Goal: Find specific page/section: Find specific page/section

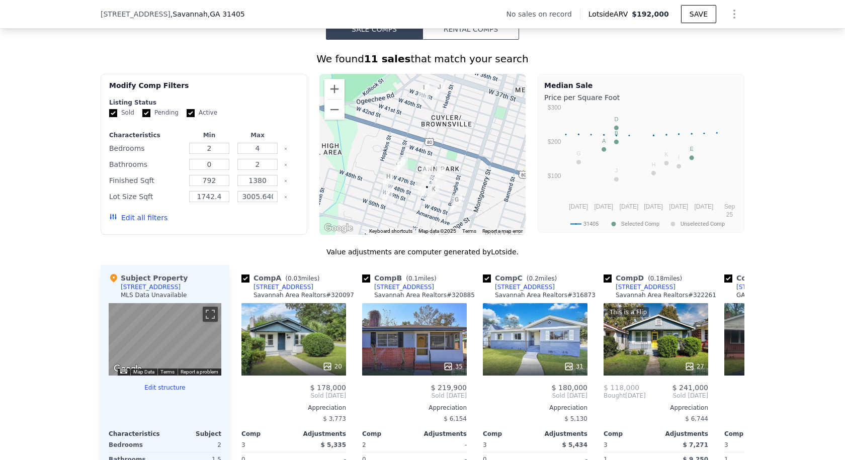
scroll to position [751, 0]
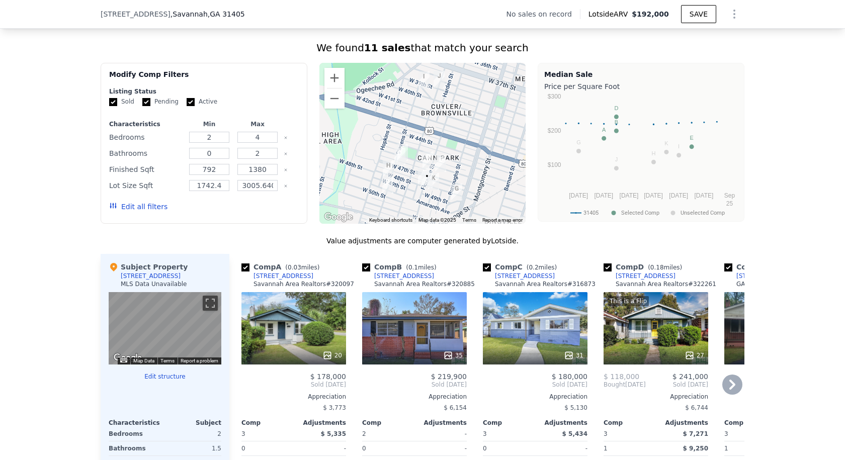
click at [726, 394] on icon at bounding box center [733, 385] width 20 height 20
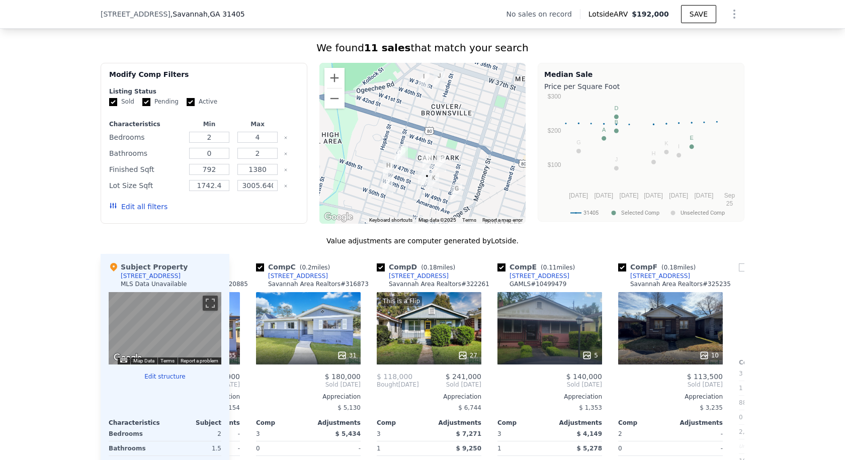
scroll to position [0, 242]
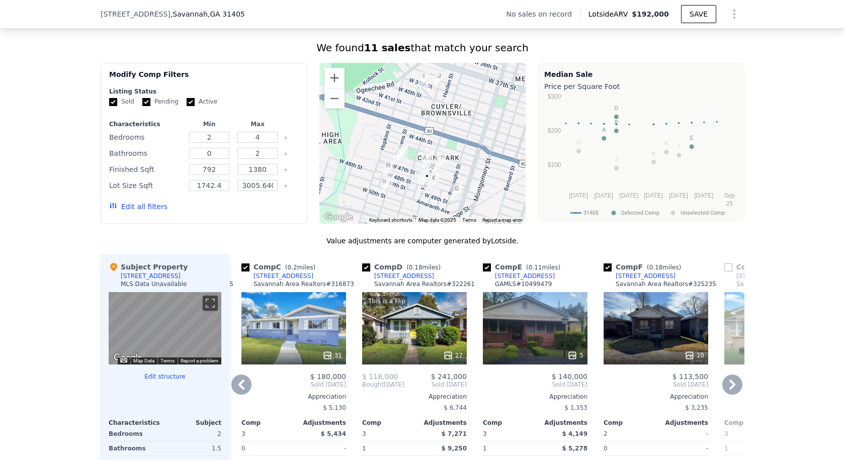
click at [727, 393] on icon at bounding box center [733, 385] width 20 height 20
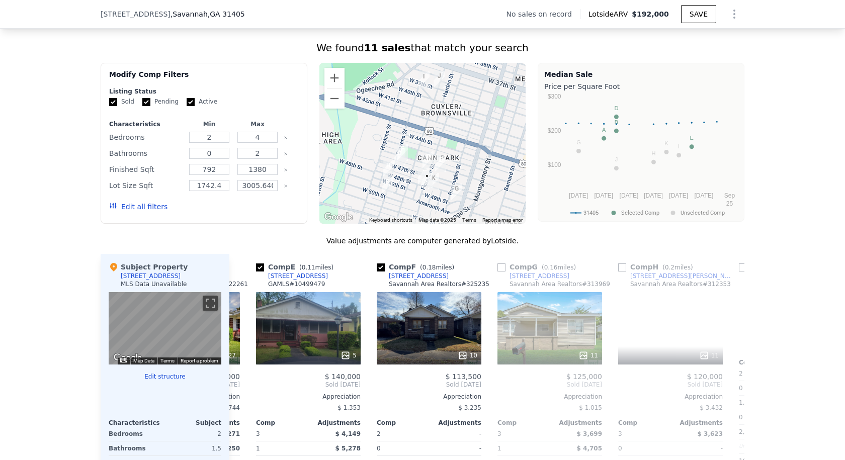
scroll to position [0, 483]
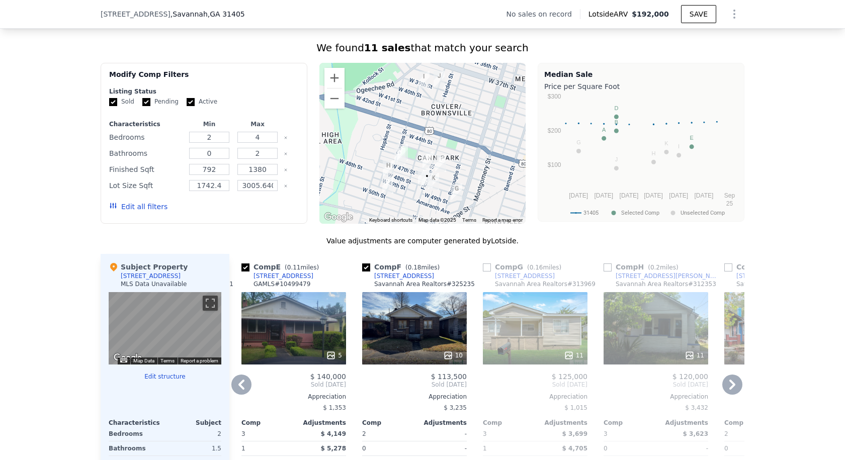
click at [727, 393] on icon at bounding box center [733, 385] width 20 height 20
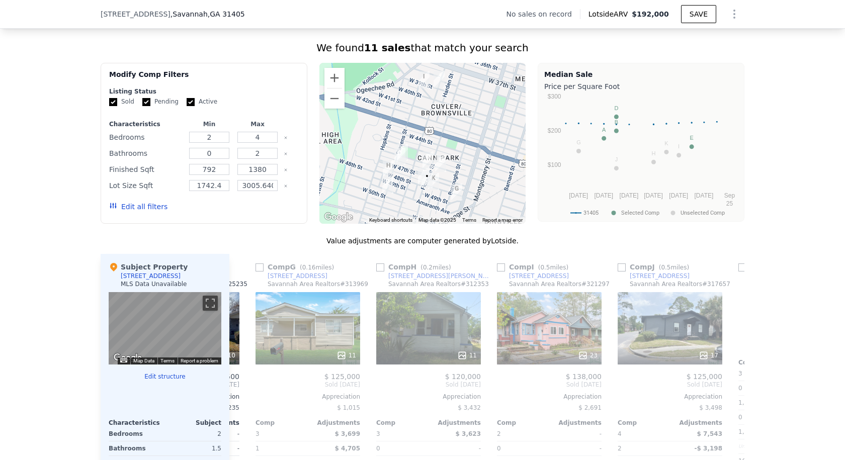
scroll to position [0, 725]
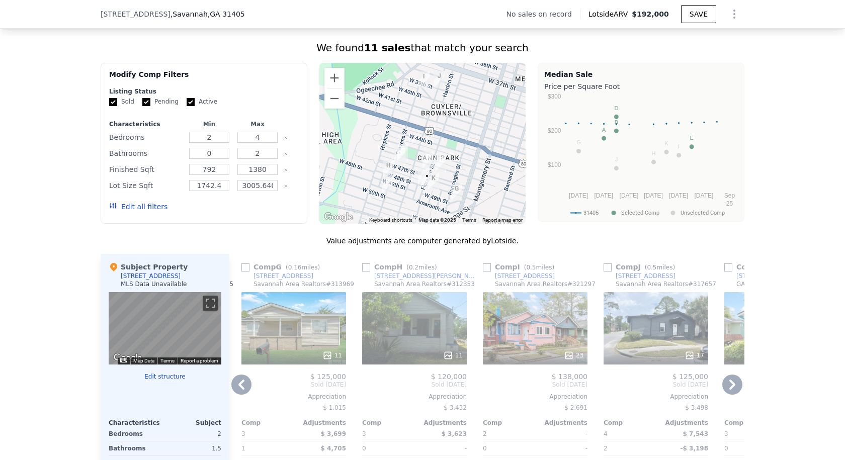
click at [727, 393] on icon at bounding box center [733, 385] width 20 height 20
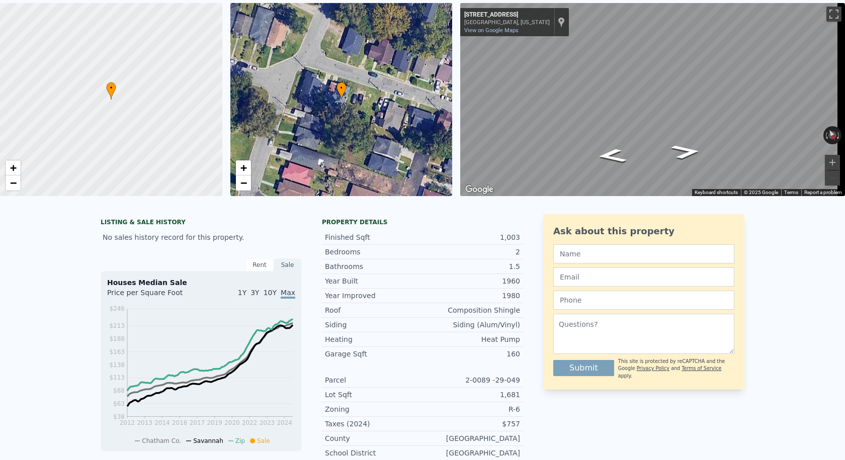
scroll to position [4, 0]
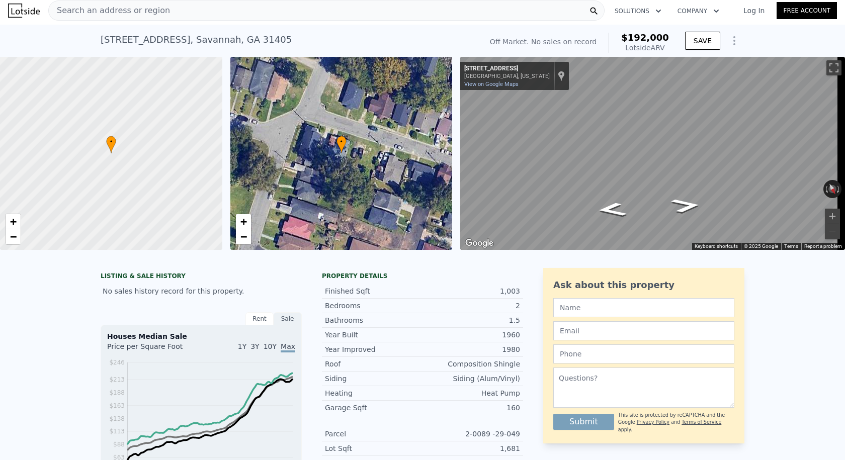
click at [212, 9] on div "Search an address or region" at bounding box center [326, 11] width 557 height 20
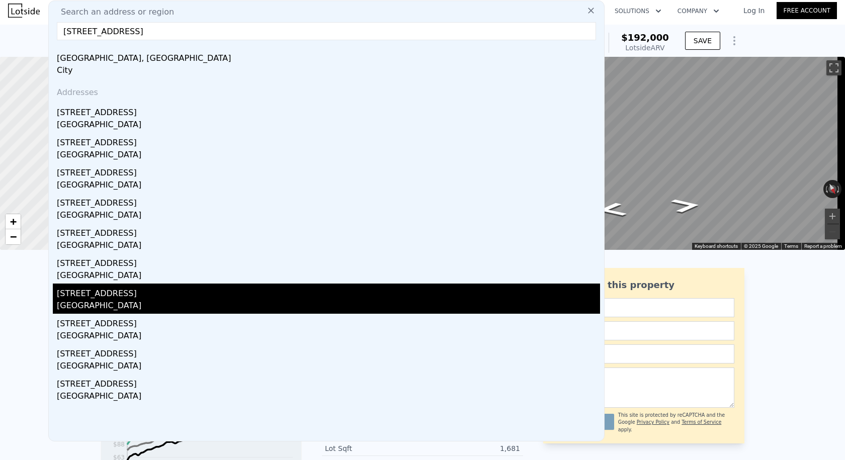
type input "[STREET_ADDRESS]"
click at [98, 297] on div "[STREET_ADDRESS]" at bounding box center [329, 292] width 544 height 16
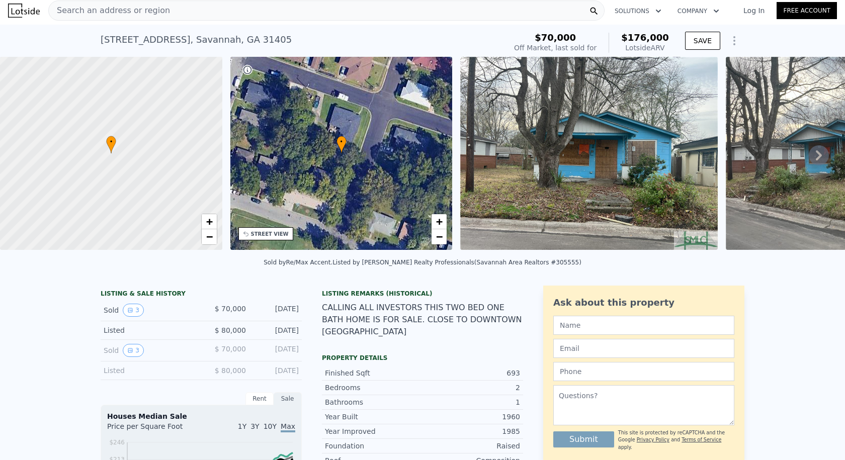
click at [809, 156] on icon at bounding box center [819, 155] width 20 height 20
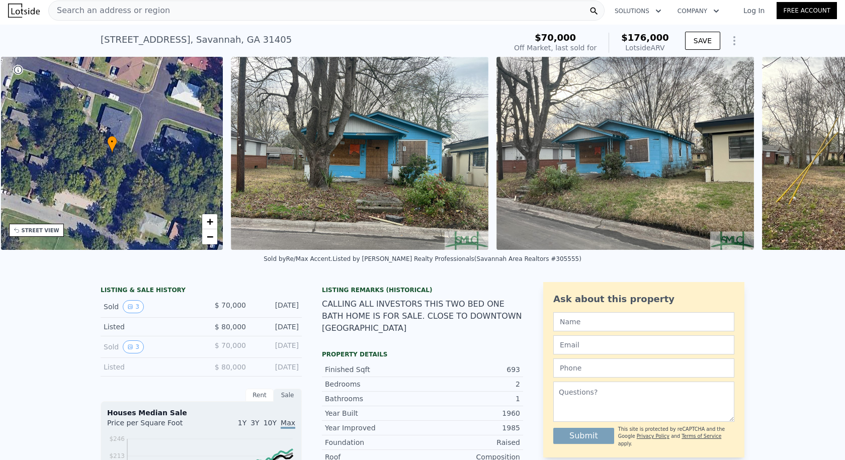
scroll to position [0, 235]
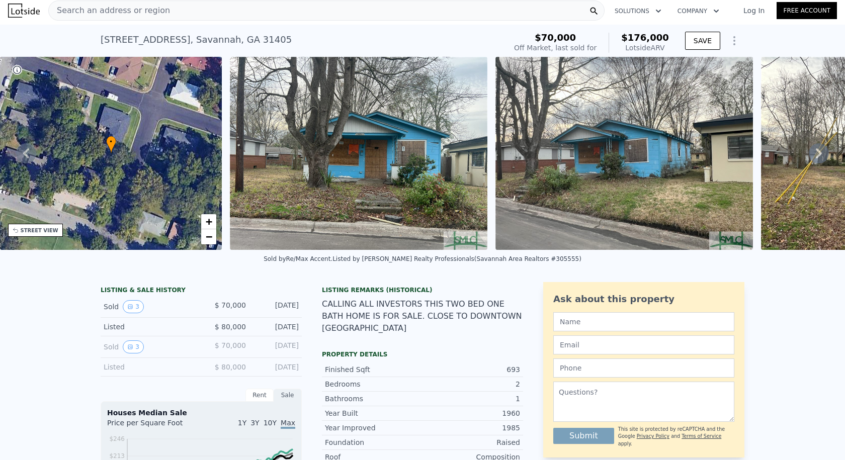
click at [809, 156] on icon at bounding box center [819, 153] width 20 height 20
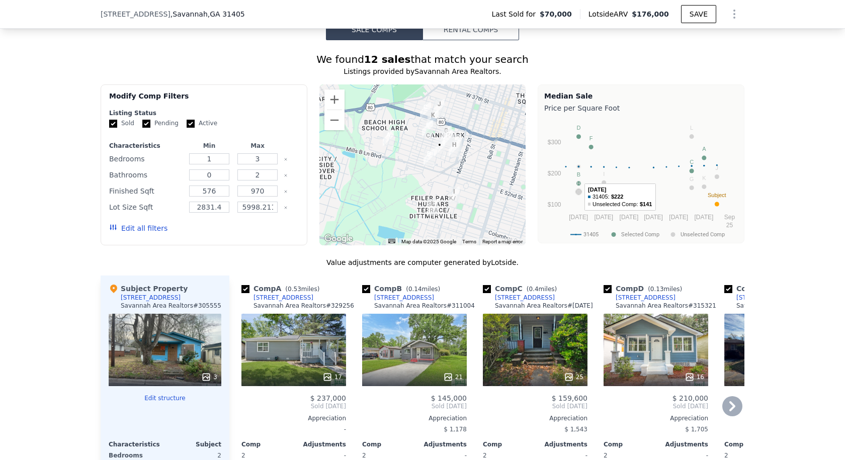
scroll to position [856, 0]
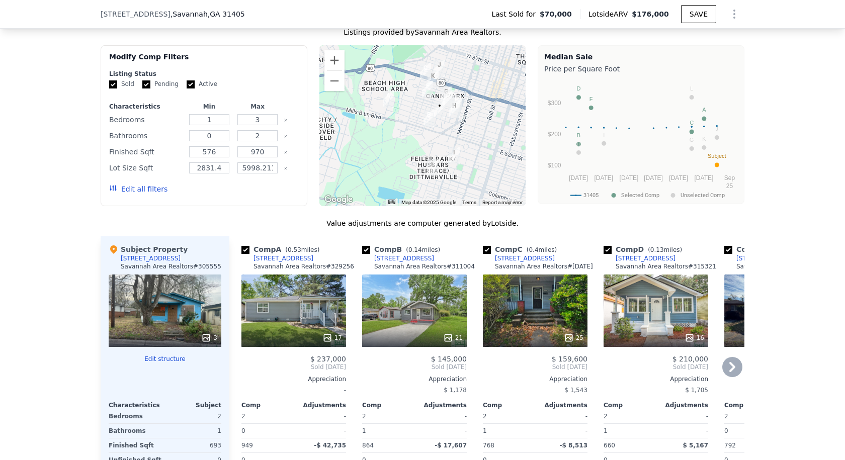
click at [678, 311] on div "16" at bounding box center [656, 311] width 105 height 72
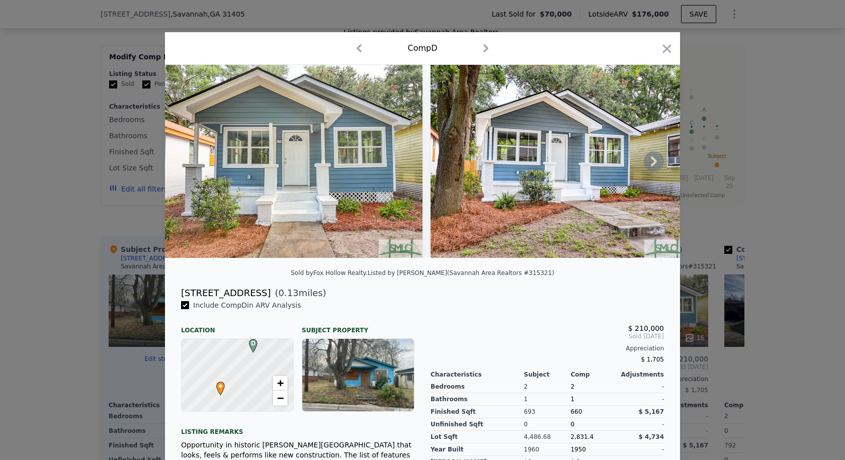
click at [322, 180] on img at bounding box center [294, 161] width 258 height 193
click at [648, 163] on icon at bounding box center [654, 161] width 20 height 20
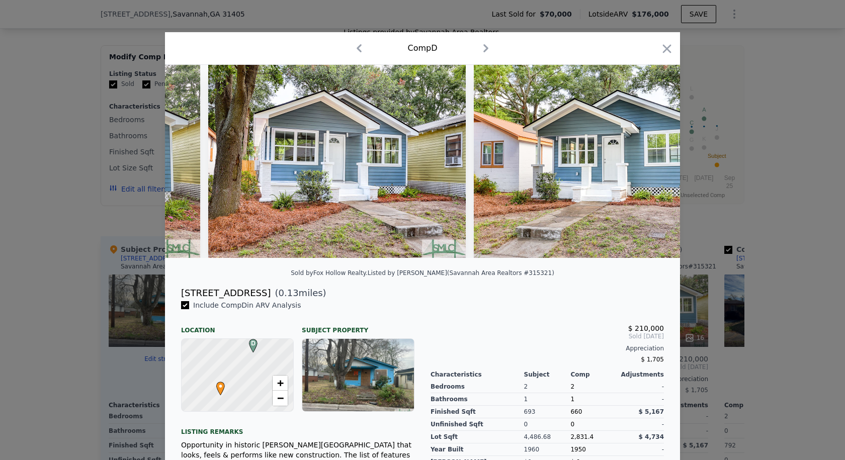
scroll to position [0, 242]
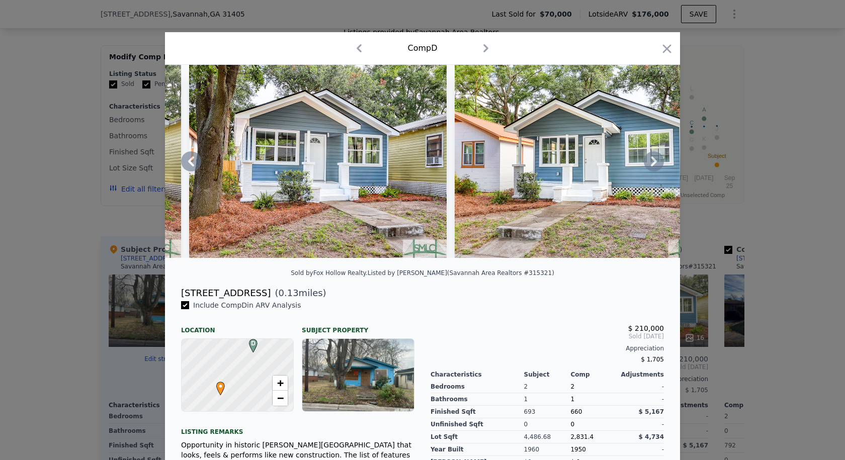
click at [648, 163] on icon at bounding box center [654, 161] width 20 height 20
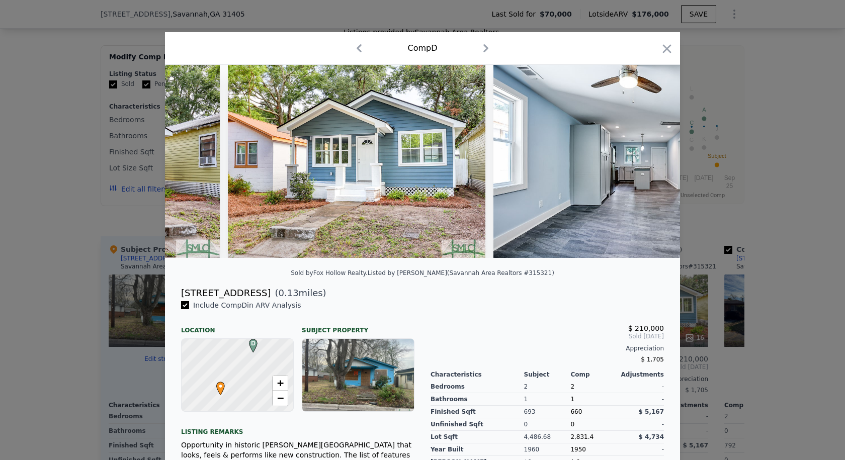
scroll to position [0, 483]
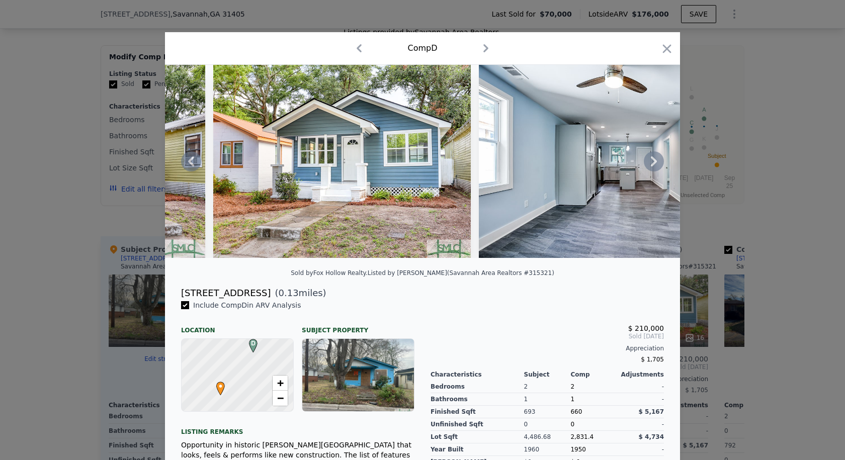
click at [648, 163] on icon at bounding box center [654, 161] width 20 height 20
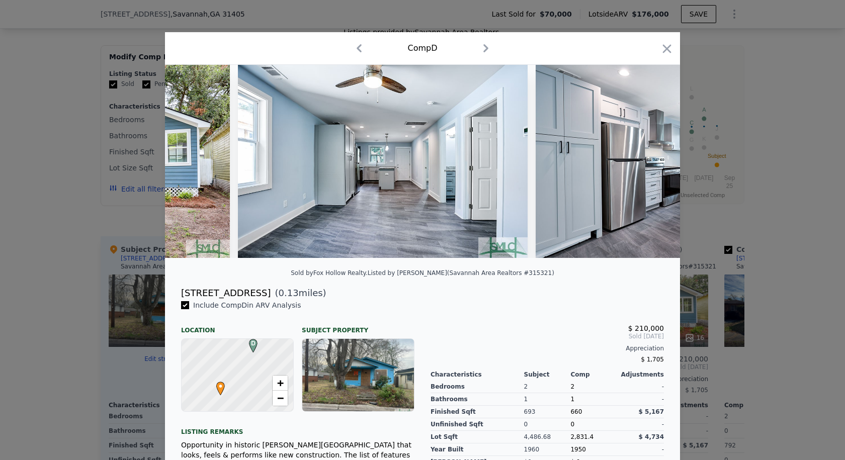
scroll to position [0, 725]
click at [648, 163] on icon at bounding box center [654, 161] width 20 height 20
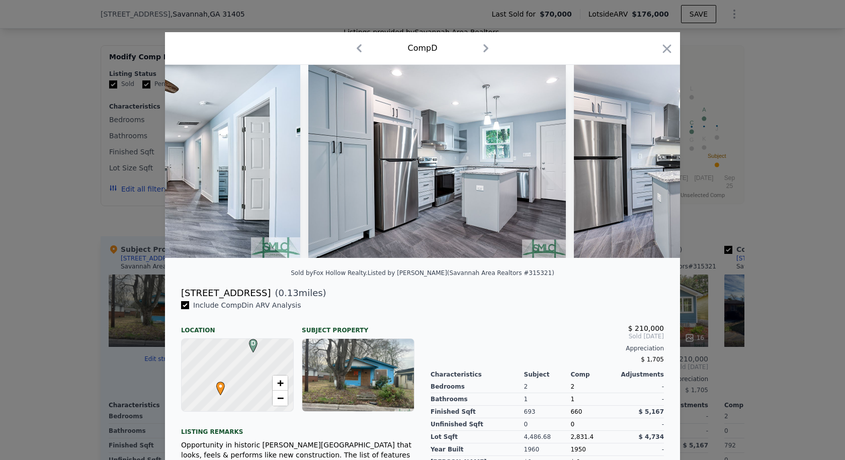
scroll to position [0, 966]
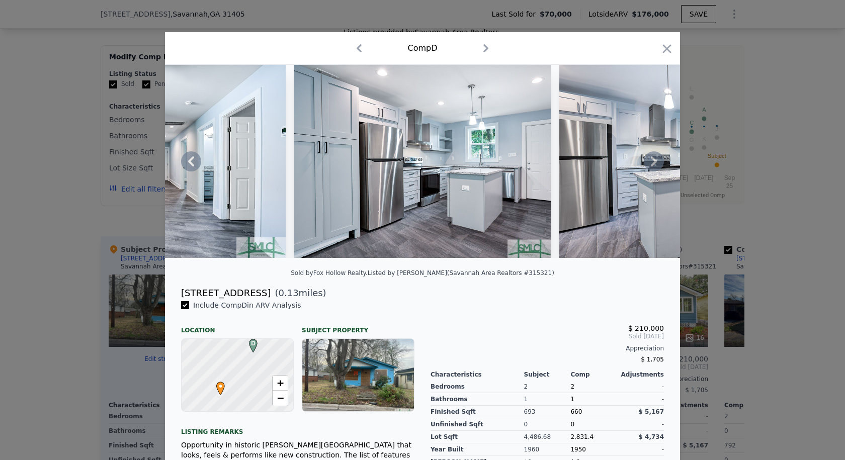
click at [649, 164] on icon at bounding box center [654, 161] width 20 height 20
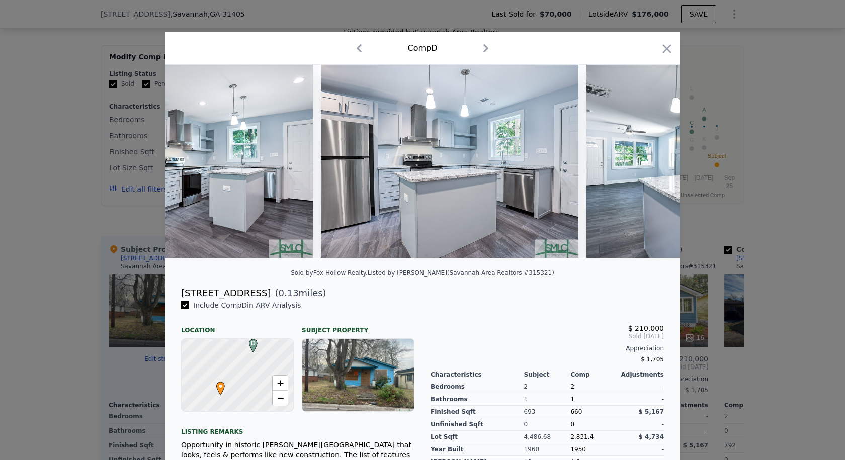
scroll to position [0, 1208]
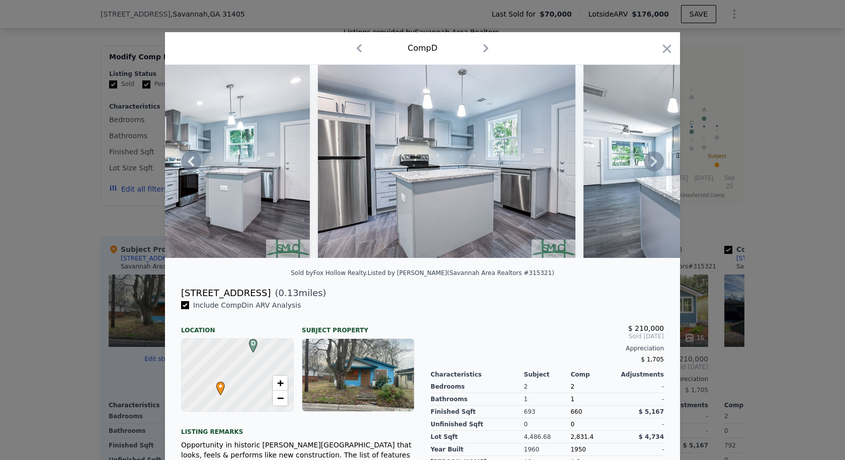
click at [649, 164] on icon at bounding box center [654, 161] width 20 height 20
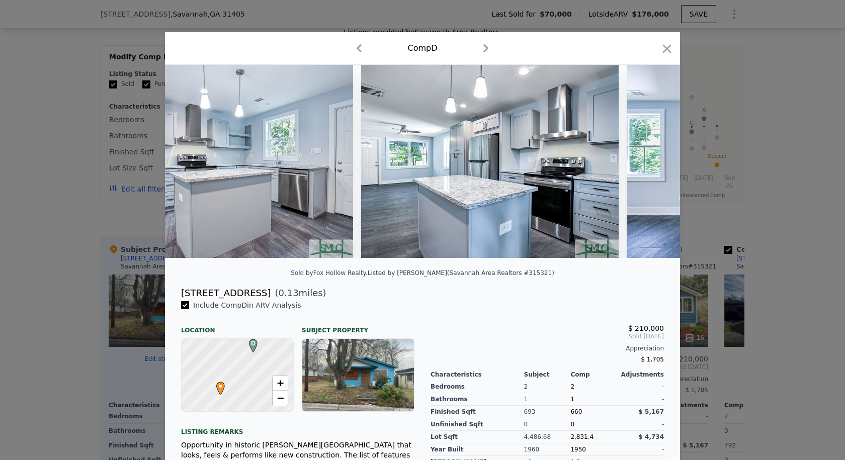
scroll to position [0, 1449]
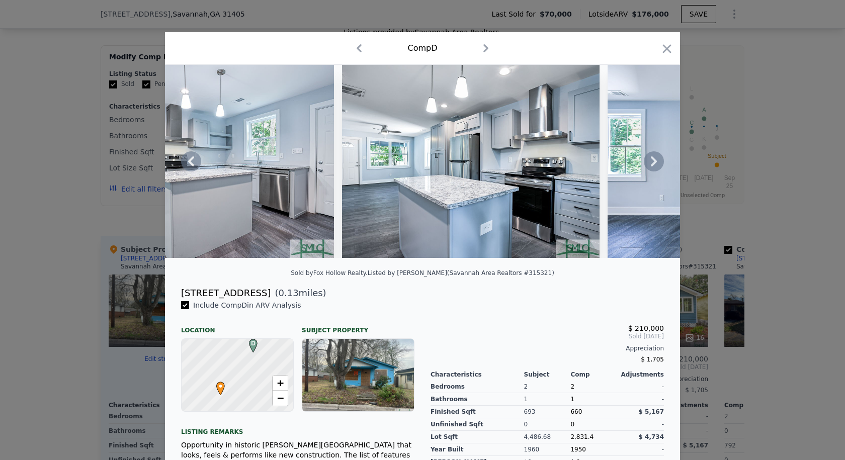
click at [649, 164] on icon at bounding box center [654, 161] width 20 height 20
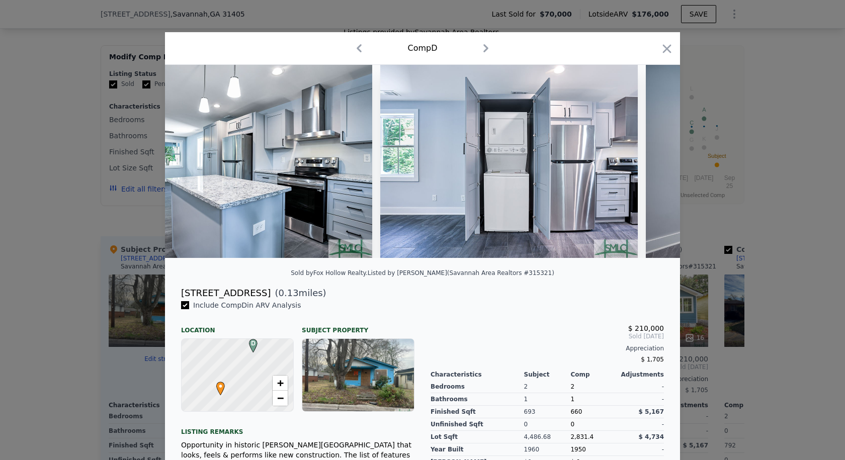
scroll to position [0, 1691]
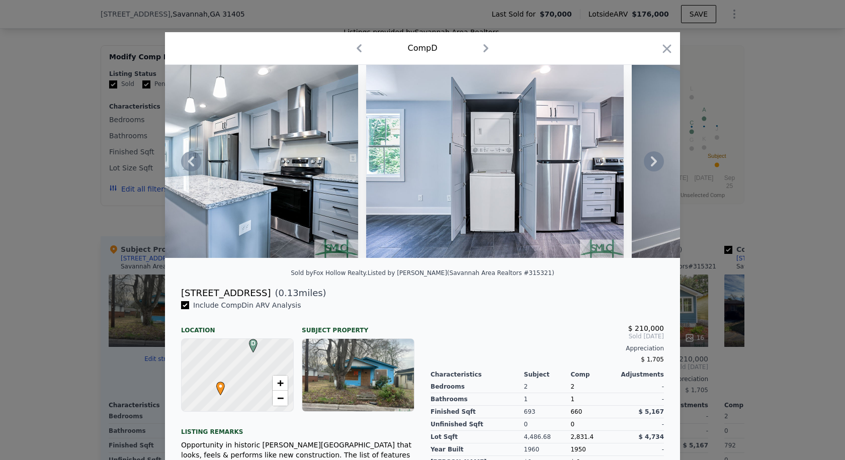
click at [649, 164] on icon at bounding box center [654, 161] width 20 height 20
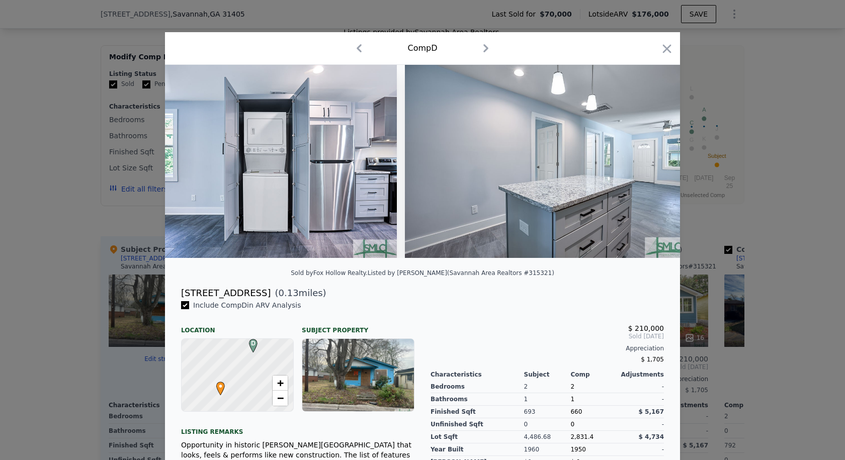
scroll to position [0, 1933]
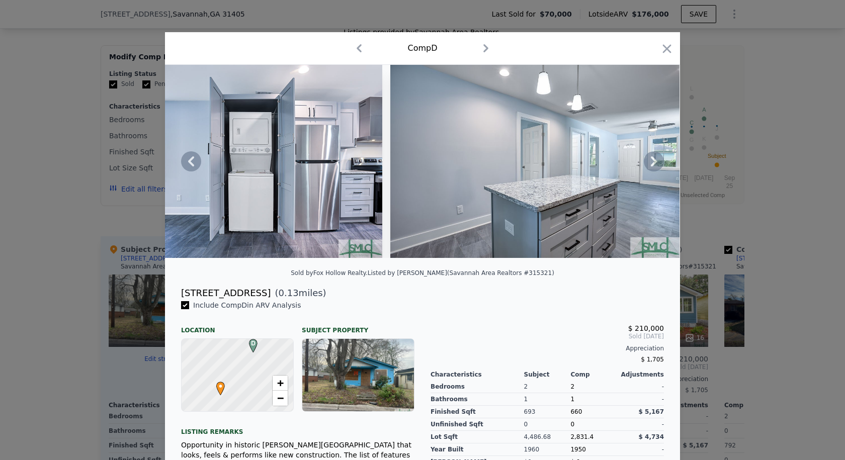
click at [649, 164] on icon at bounding box center [654, 161] width 20 height 20
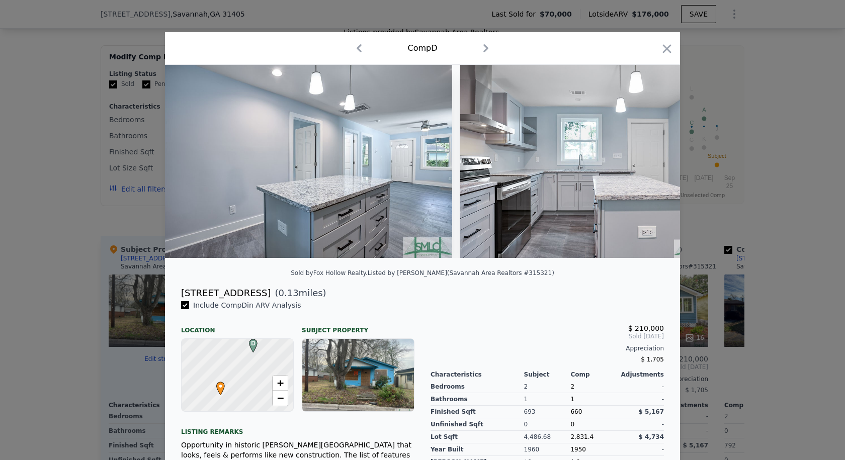
scroll to position [0, 2174]
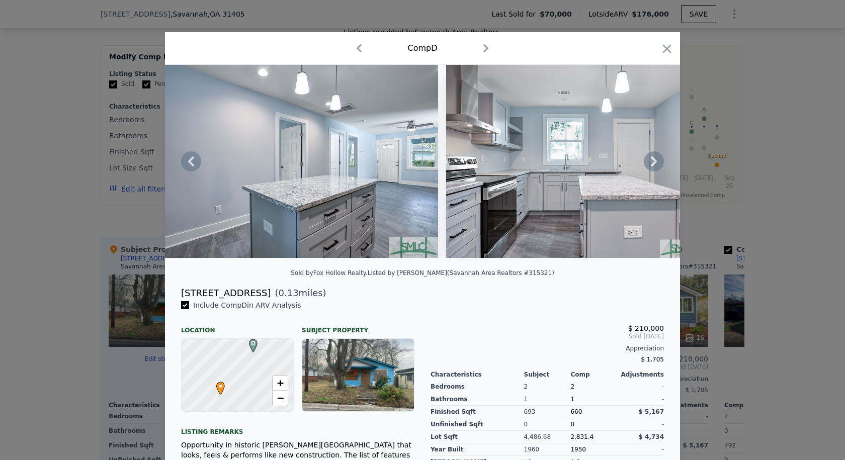
click at [649, 164] on icon at bounding box center [654, 161] width 20 height 20
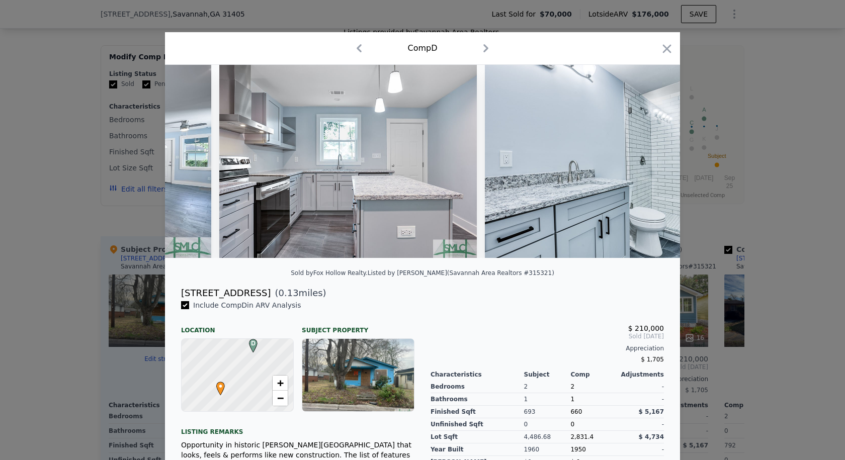
scroll to position [0, 2416]
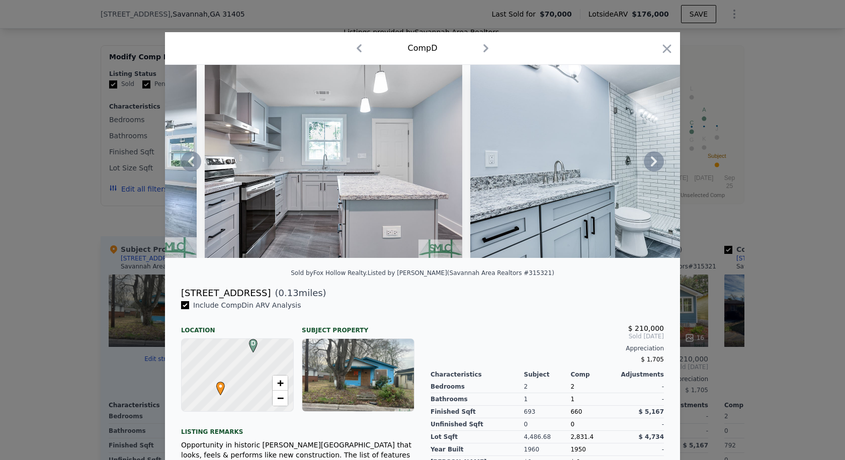
click at [649, 164] on icon at bounding box center [654, 161] width 20 height 20
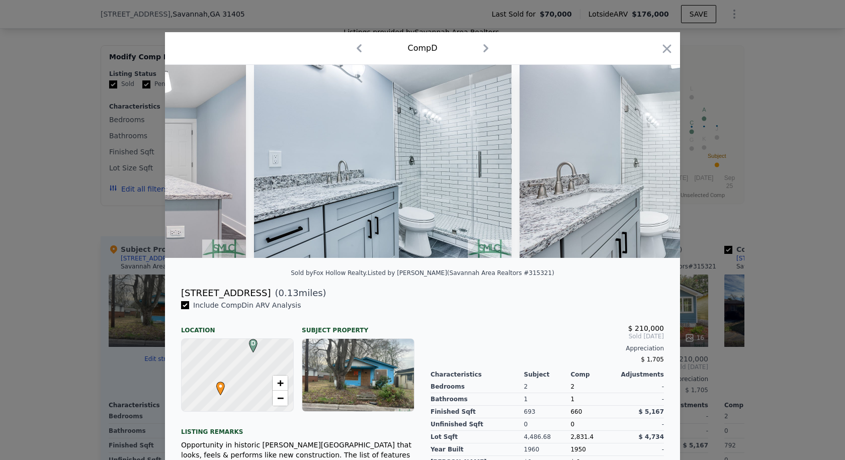
scroll to position [0, 2657]
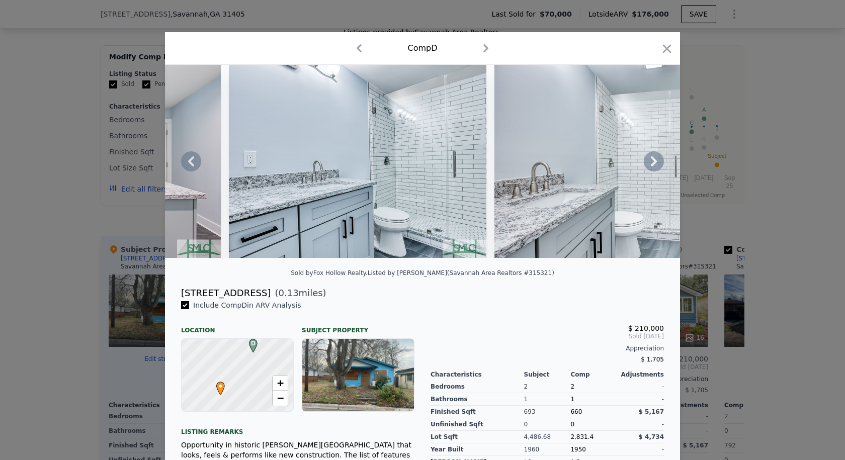
click at [655, 163] on icon at bounding box center [654, 161] width 20 height 20
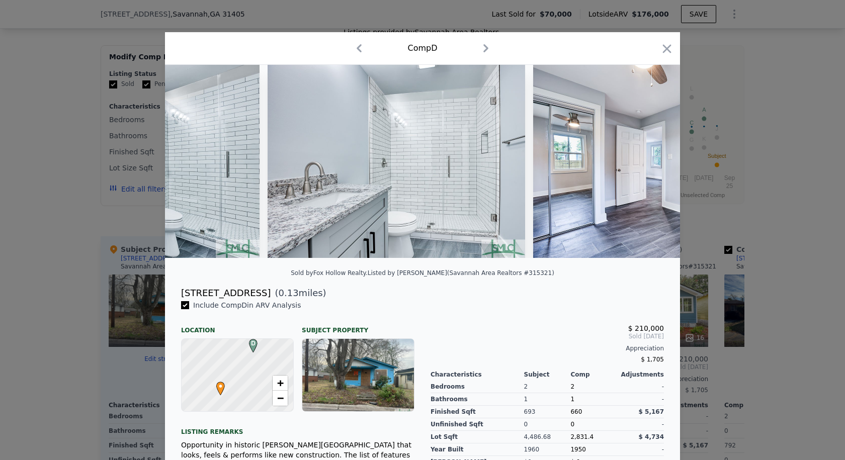
scroll to position [0, 2899]
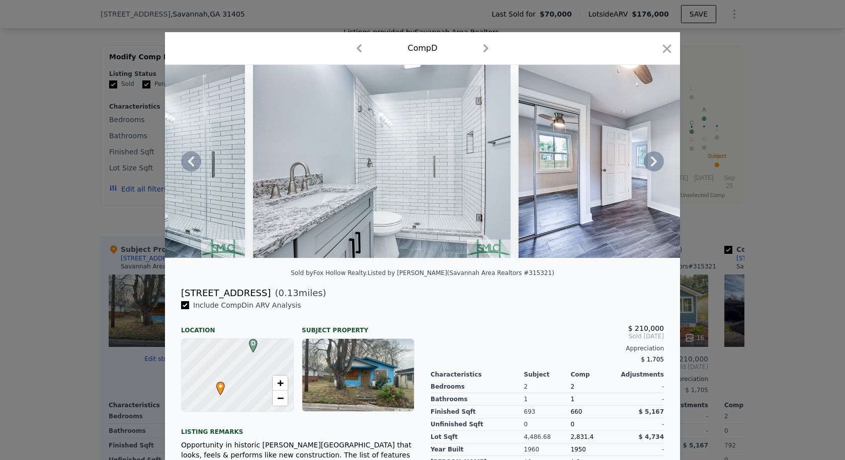
click at [655, 163] on icon at bounding box center [654, 161] width 20 height 20
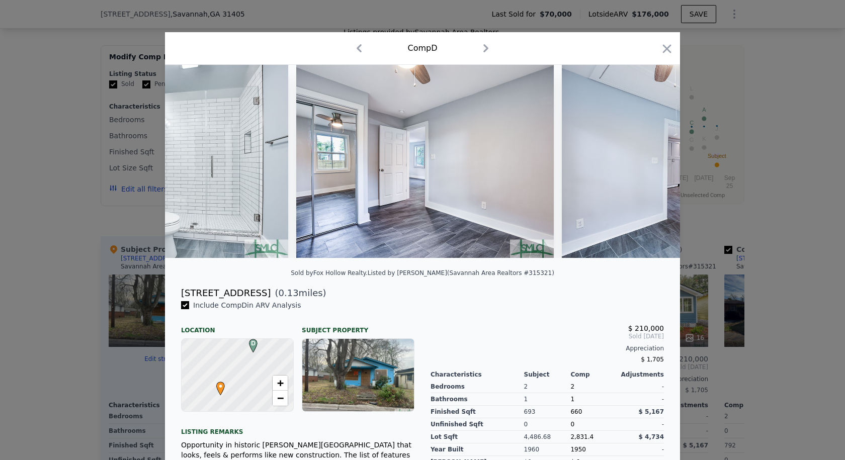
scroll to position [0, 3140]
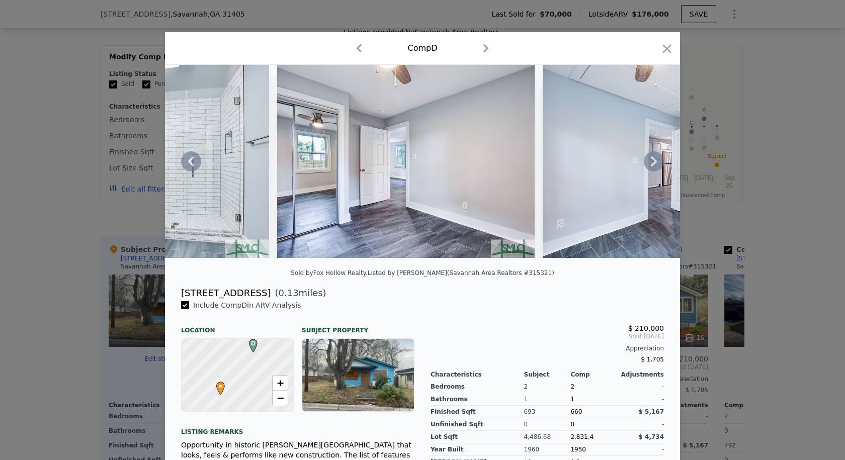
click at [655, 163] on div at bounding box center [422, 161] width 515 height 193
click at [652, 163] on icon at bounding box center [654, 161] width 20 height 20
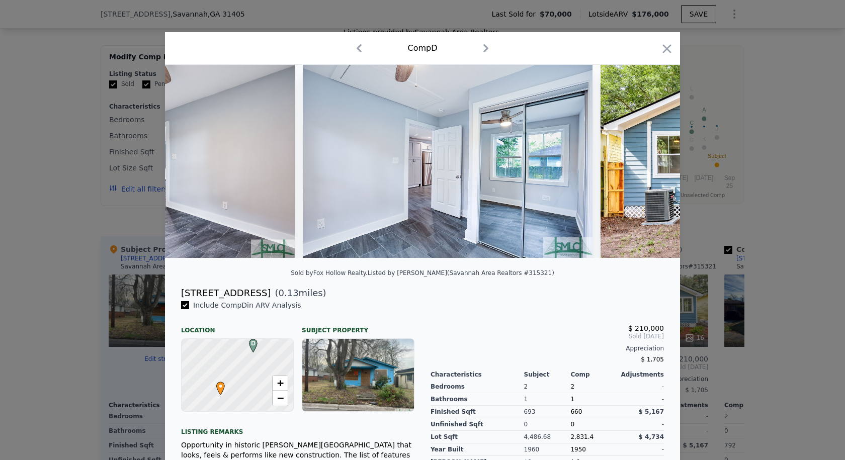
scroll to position [0, 3382]
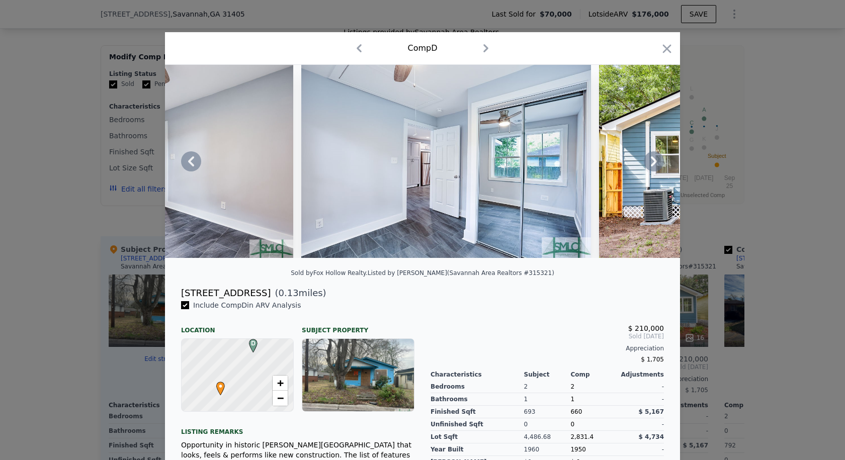
click at [652, 163] on icon at bounding box center [654, 161] width 20 height 20
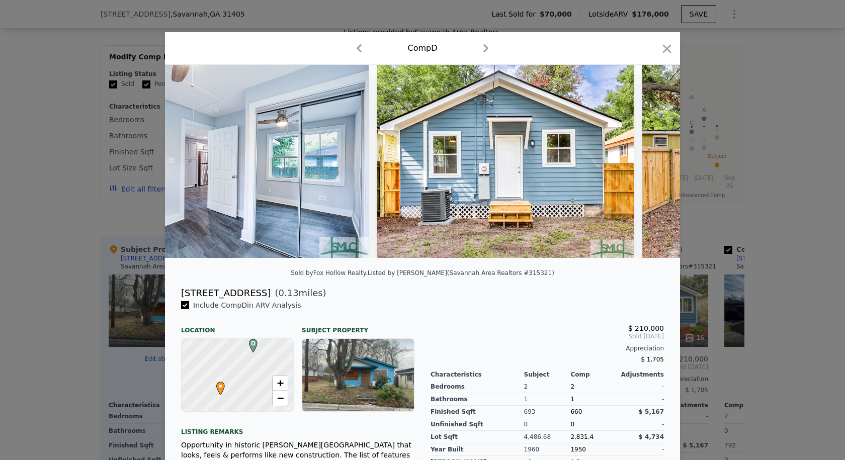
scroll to position [0, 3624]
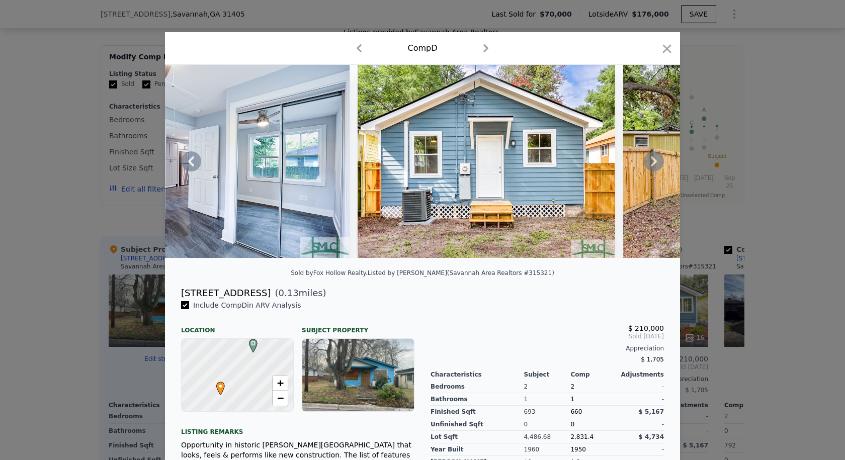
click at [652, 163] on icon at bounding box center [654, 161] width 20 height 20
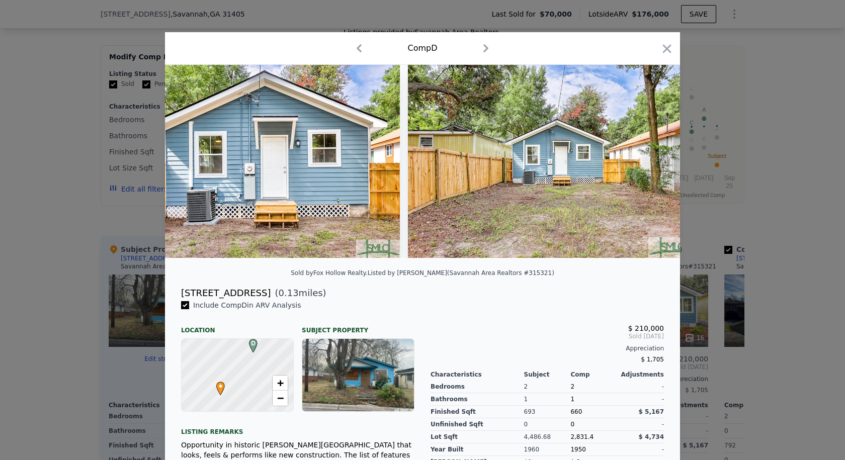
scroll to position [0, 3856]
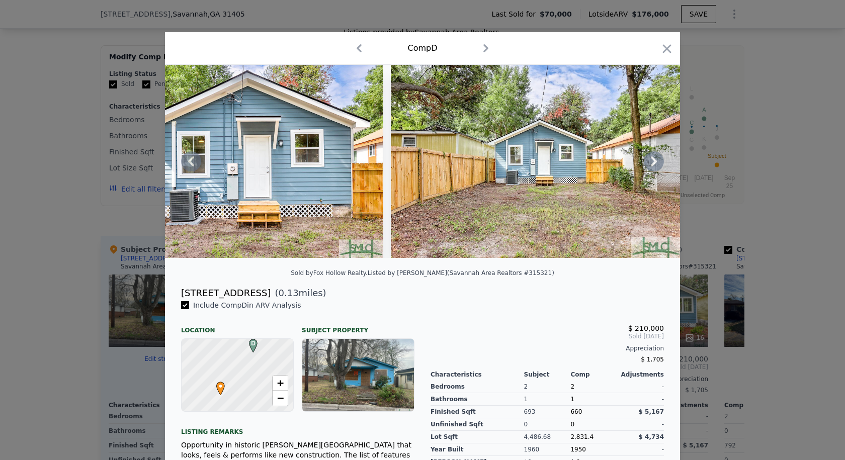
click at [652, 163] on icon at bounding box center [654, 161] width 20 height 20
click at [649, 164] on icon at bounding box center [654, 161] width 20 height 20
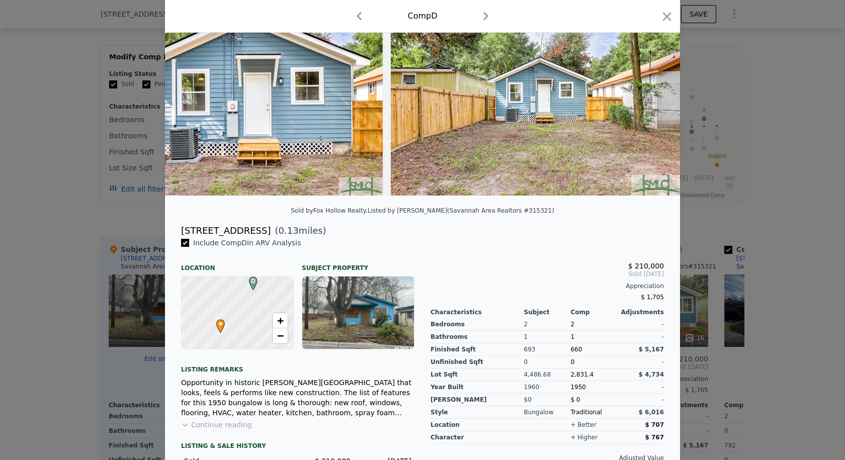
scroll to position [0, 0]
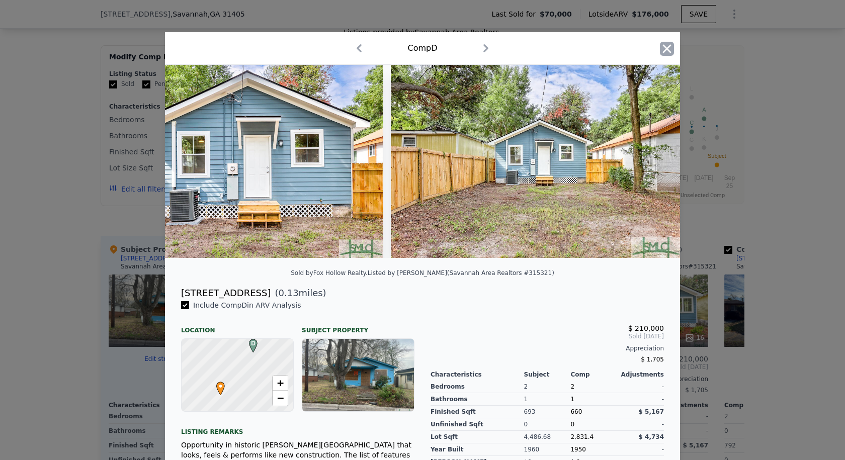
click at [667, 49] on icon "button" at bounding box center [667, 49] width 14 height 14
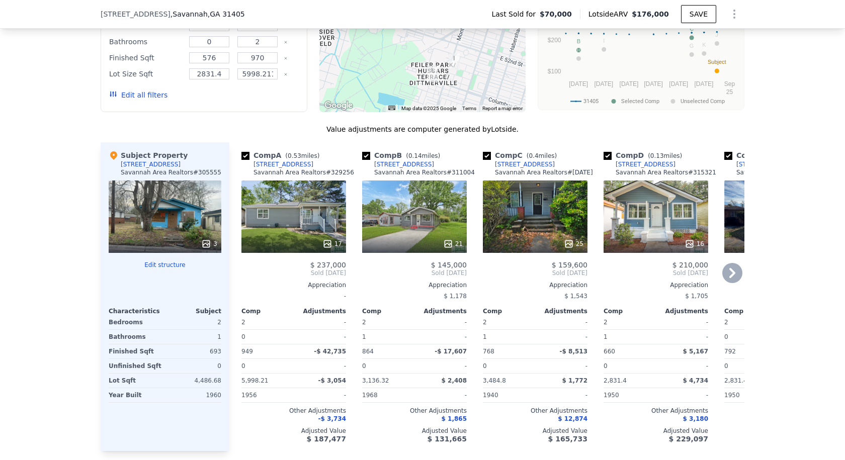
scroll to position [1053, 0]
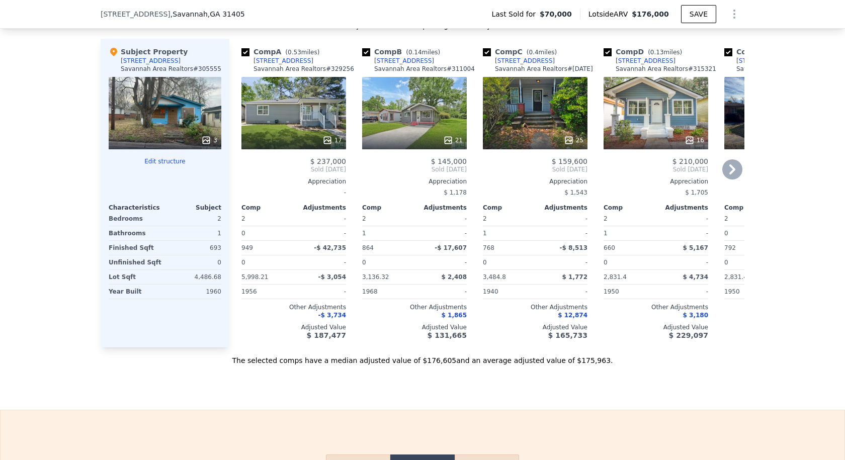
click at [654, 118] on div "16" at bounding box center [656, 113] width 105 height 72
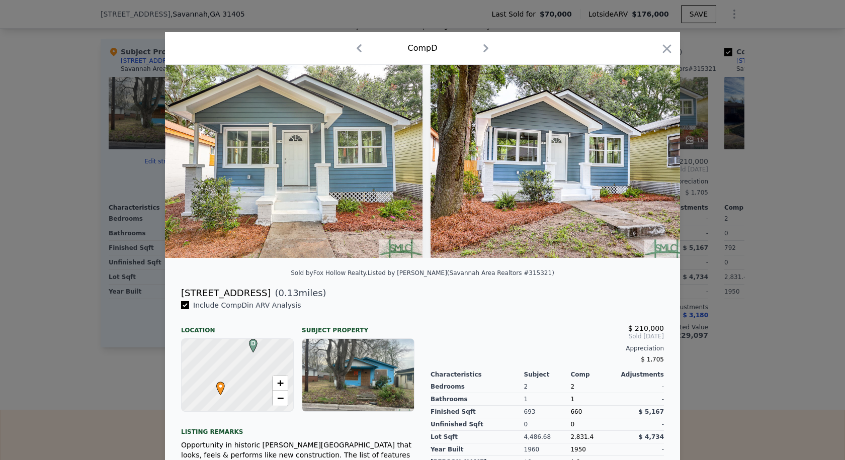
click at [365, 375] on div at bounding box center [358, 375] width 112 height 72
click at [357, 361] on div at bounding box center [358, 375] width 112 height 72
click at [663, 45] on icon "button" at bounding box center [667, 49] width 14 height 14
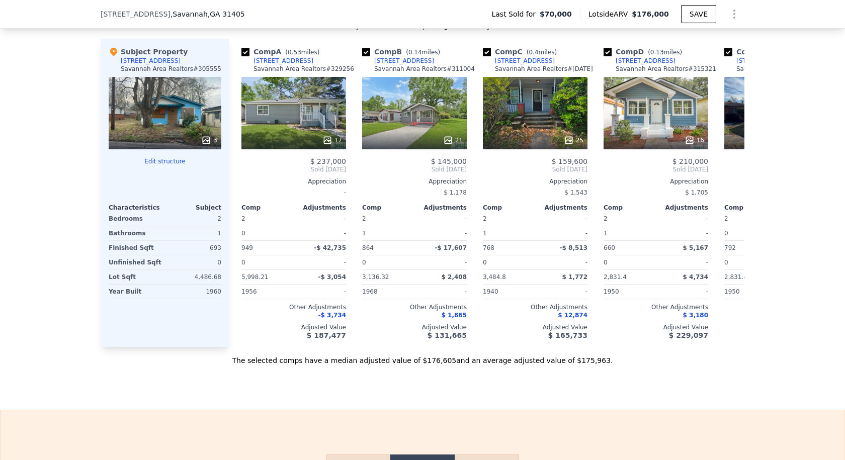
click at [173, 113] on div "3" at bounding box center [165, 113] width 113 height 72
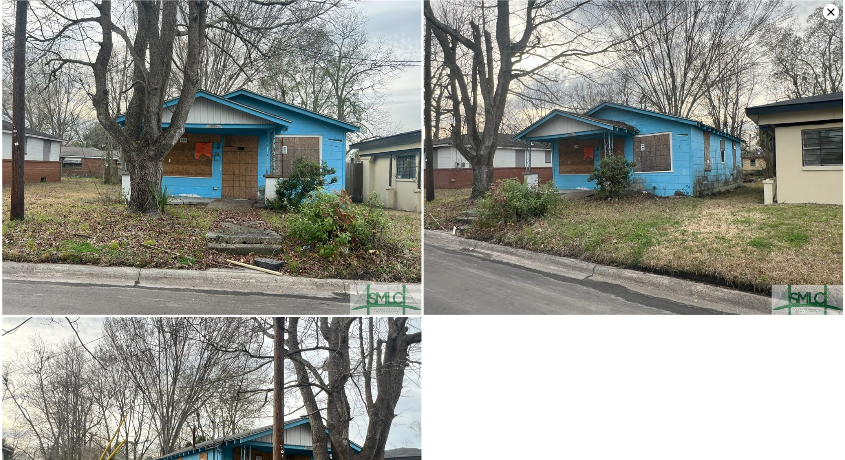
click at [827, 12] on icon at bounding box center [831, 12] width 16 height 16
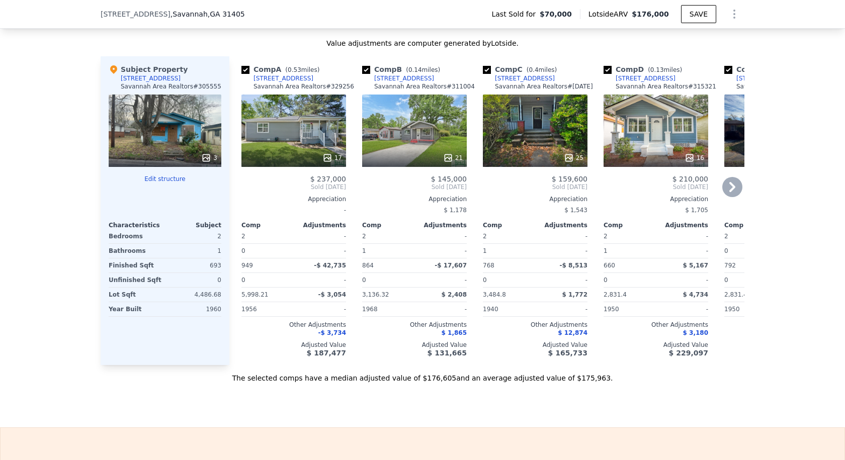
scroll to position [1053, 0]
